Goal: Information Seeking & Learning: Learn about a topic

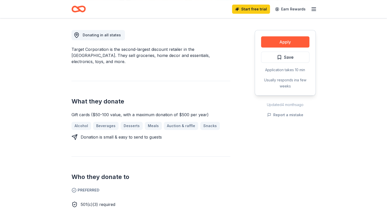
scroll to position [127, 0]
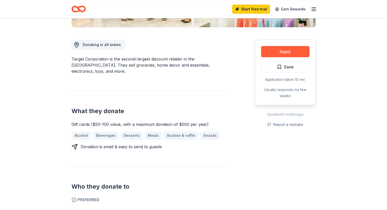
click at [181, 132] on div "Alcohol Beverages Desserts Meals Auction & raffle Snacks" at bounding box center [151, 136] width 159 height 8
click at [293, 52] on button "Apply" at bounding box center [285, 51] width 48 height 11
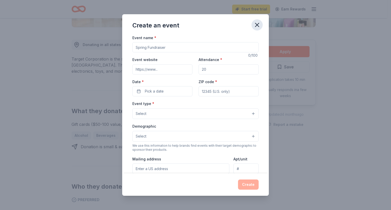
click at [257, 26] on icon "button" at bounding box center [256, 24] width 7 height 7
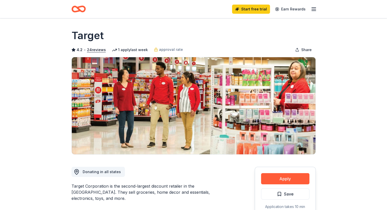
scroll to position [254, 0]
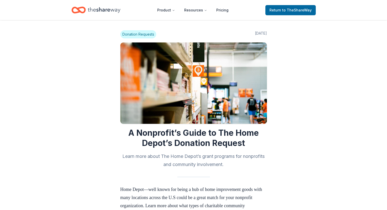
scroll to position [331, 0]
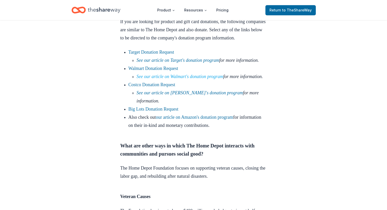
click at [194, 79] on link "See our article on Walmart's donation program" at bounding box center [180, 76] width 87 height 5
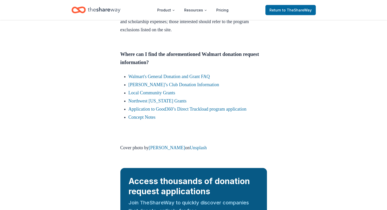
scroll to position [1196, 0]
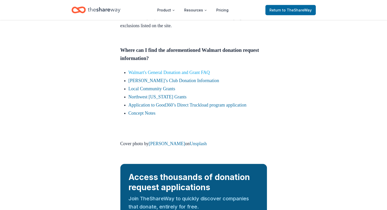
click at [179, 75] on link "Walmart's General Donation and Grant FAQ" at bounding box center [169, 72] width 81 height 5
